Goal: Information Seeking & Learning: Learn about a topic

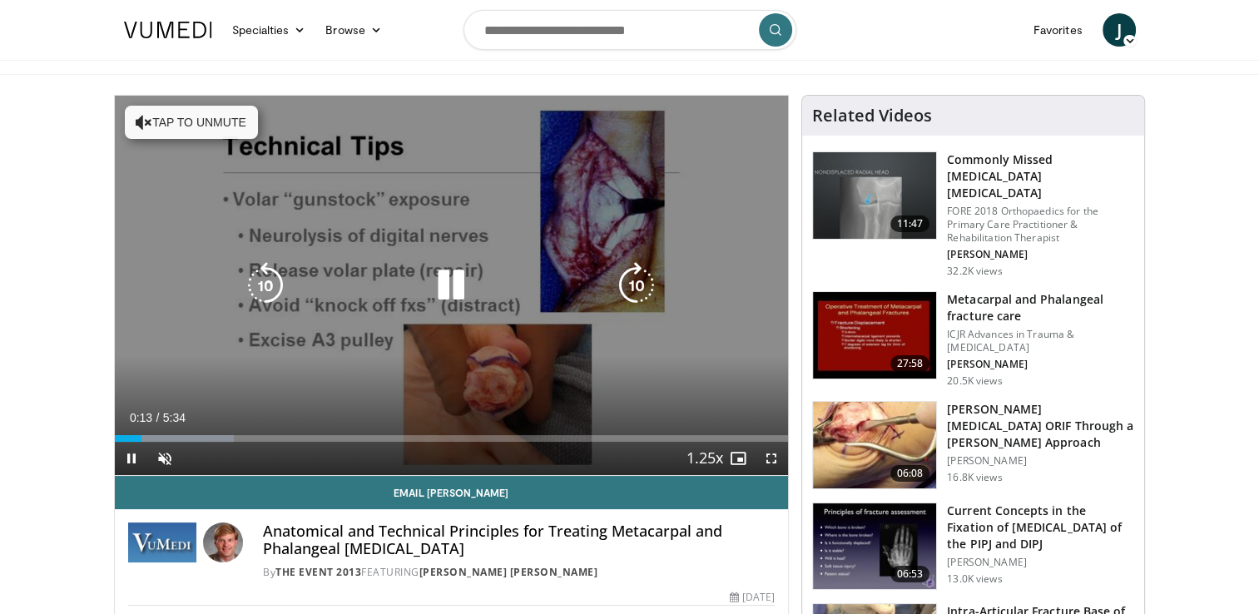
click at [190, 131] on button "Tap to unmute" at bounding box center [191, 122] width 133 height 33
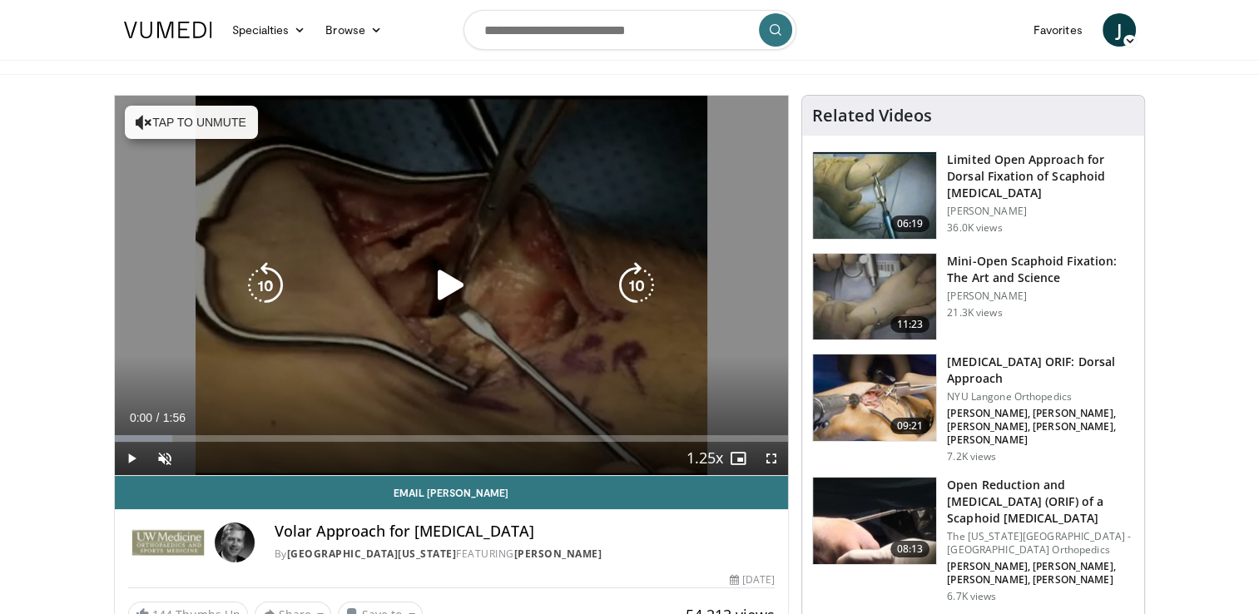
click at [225, 127] on button "Tap to unmute" at bounding box center [191, 122] width 133 height 33
click at [432, 278] on icon "Video Player" at bounding box center [451, 285] width 47 height 47
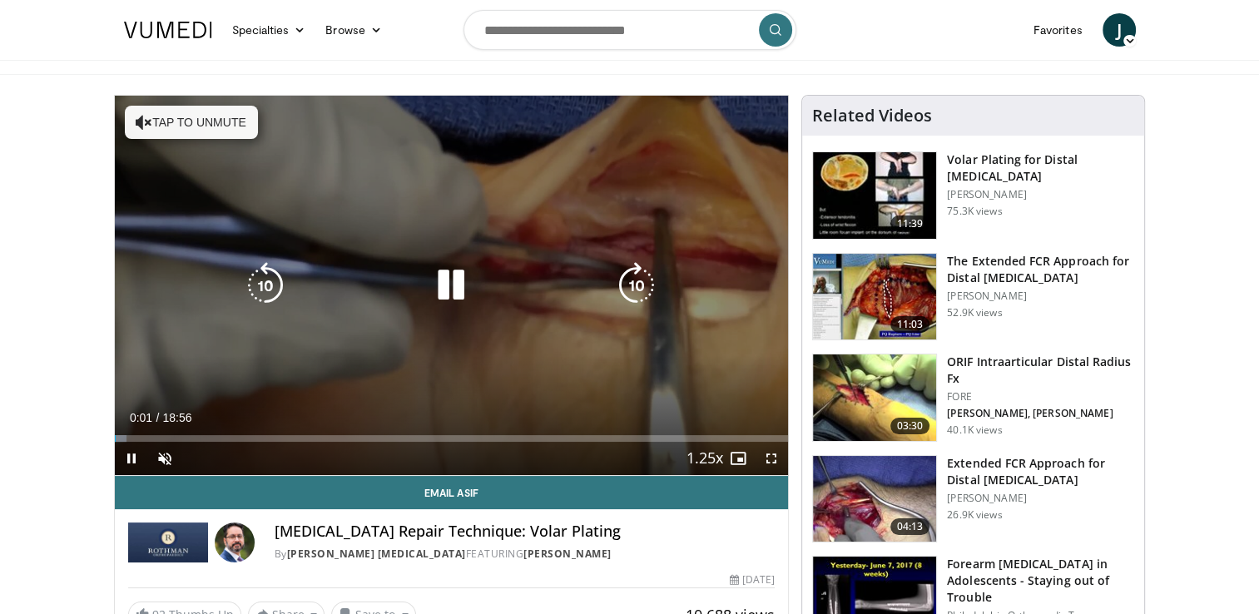
click at [230, 136] on button "Tap to unmute" at bounding box center [191, 122] width 133 height 33
click at [439, 295] on icon "Video Player" at bounding box center [451, 285] width 47 height 47
click at [384, 265] on div "10 seconds Tap to unmute" at bounding box center [452, 286] width 674 height 380
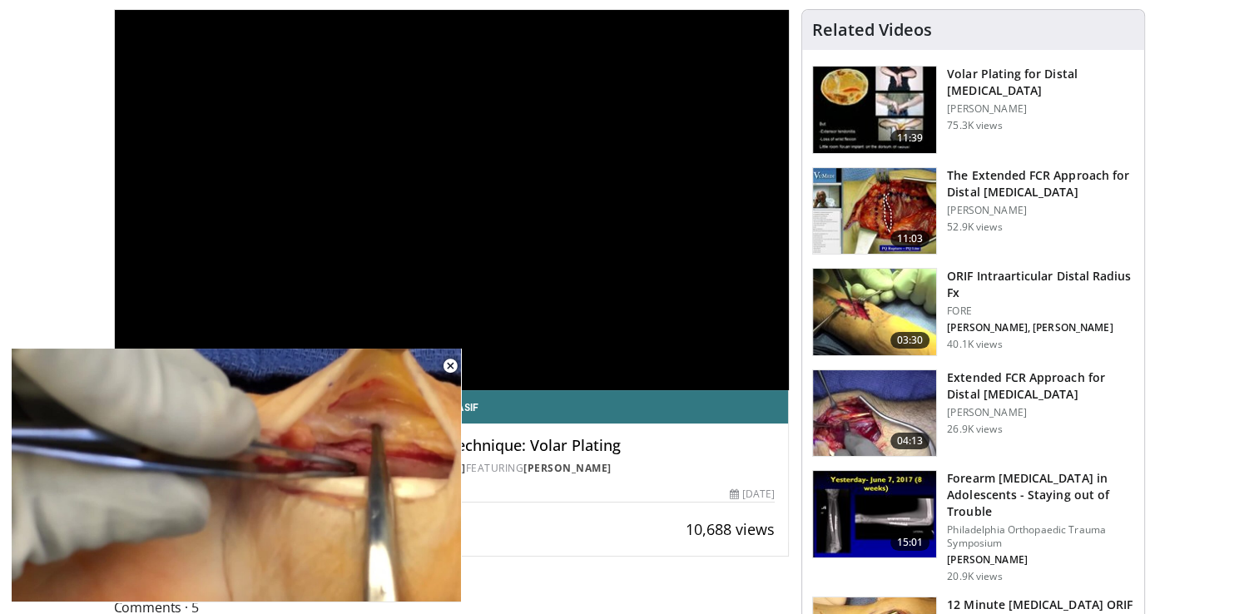
scroll to position [47, 0]
